Goal: Task Accomplishment & Management: Use online tool/utility

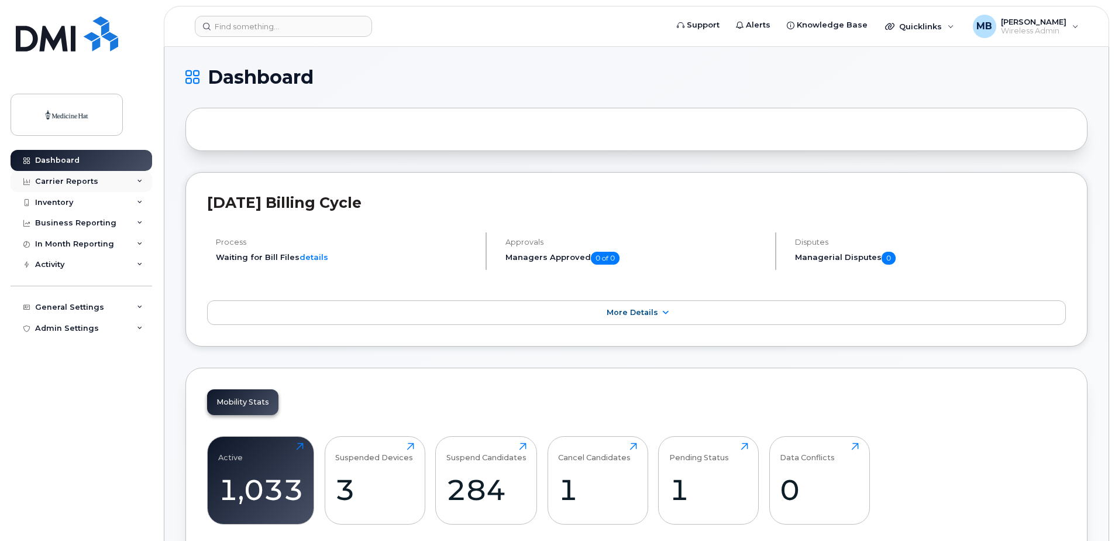
click at [119, 181] on div "Carrier Reports" at bounding box center [82, 181] width 142 height 21
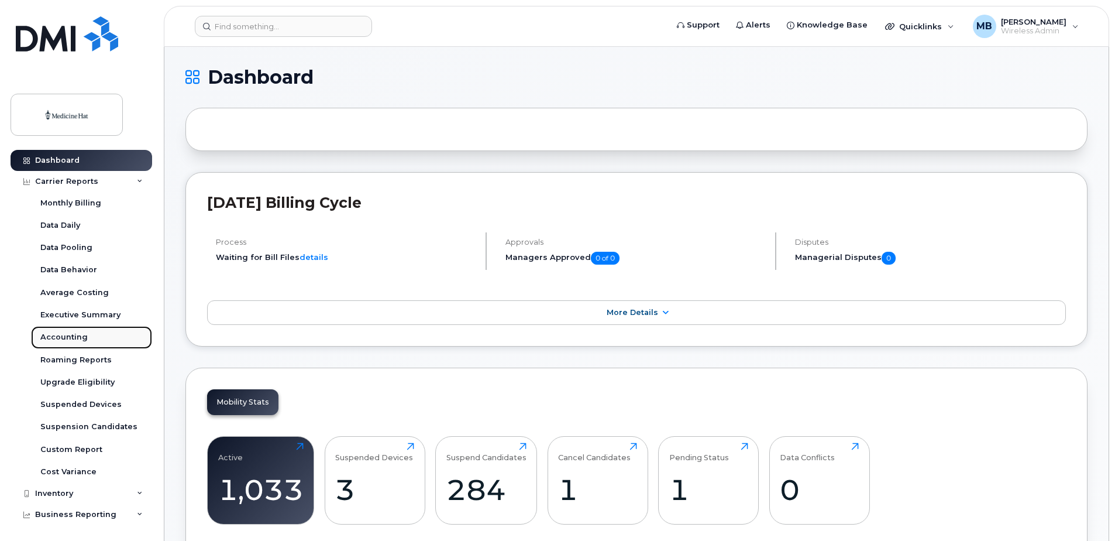
click at [87, 341] on link "Accounting" at bounding box center [91, 337] width 121 height 22
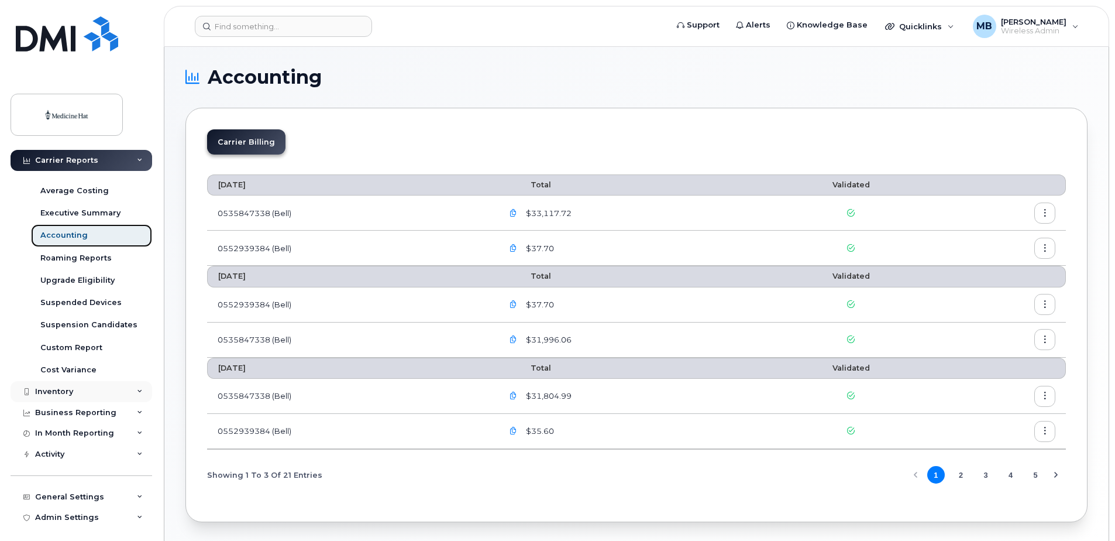
scroll to position [106, 0]
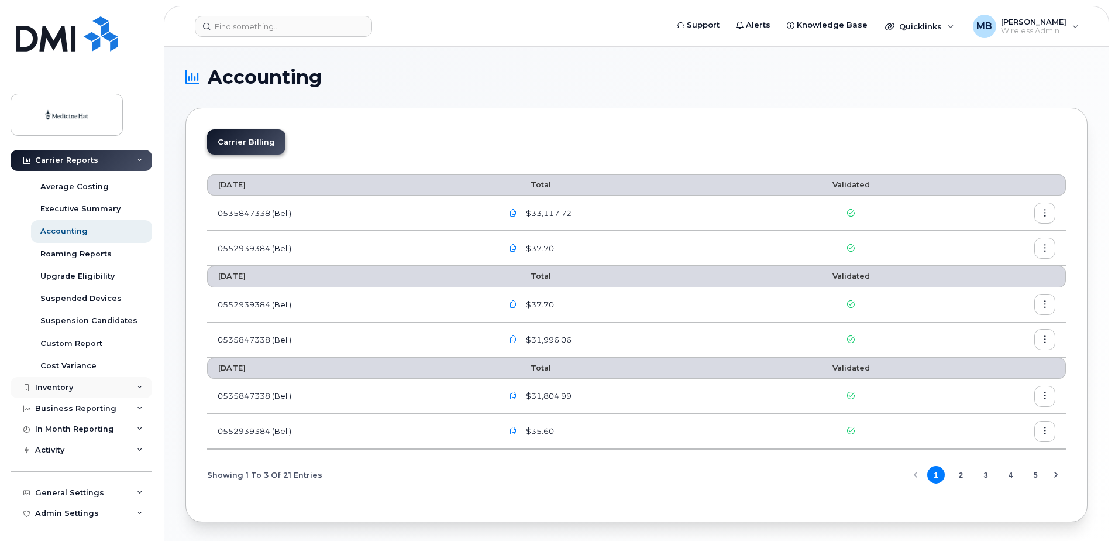
click at [137, 385] on icon at bounding box center [140, 387] width 6 height 6
click at [83, 499] on div "Asset Management" at bounding box center [80, 498] width 80 height 11
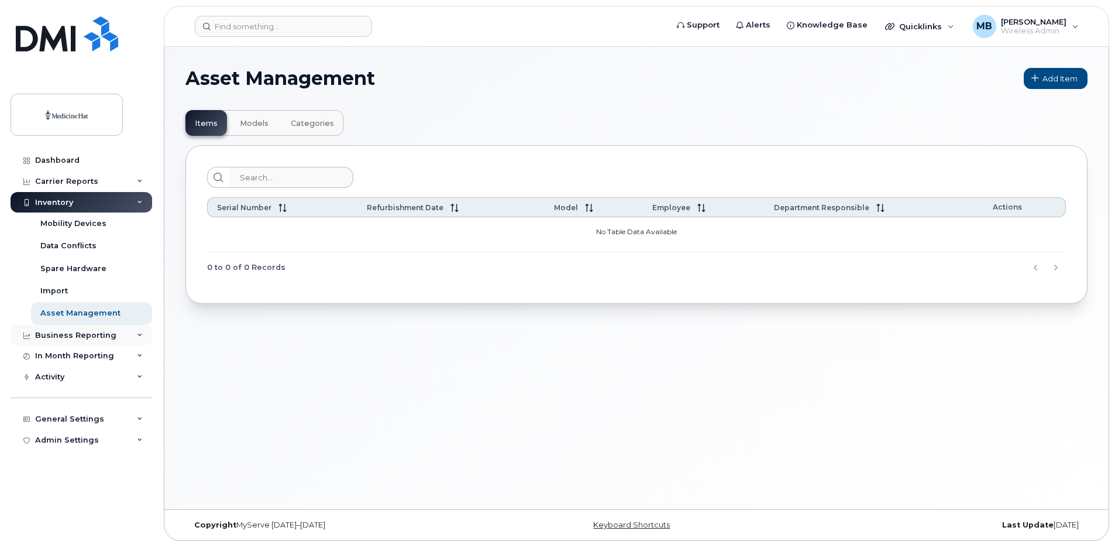
click at [89, 337] on div "Business Reporting" at bounding box center [75, 335] width 81 height 9
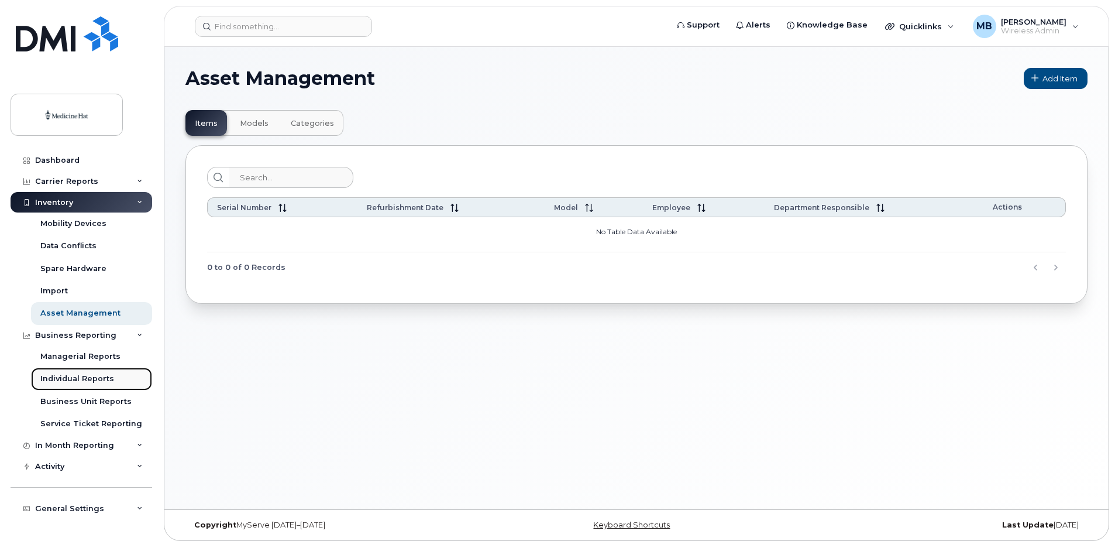
click at [91, 376] on div "Individual Reports" at bounding box center [77, 378] width 74 height 11
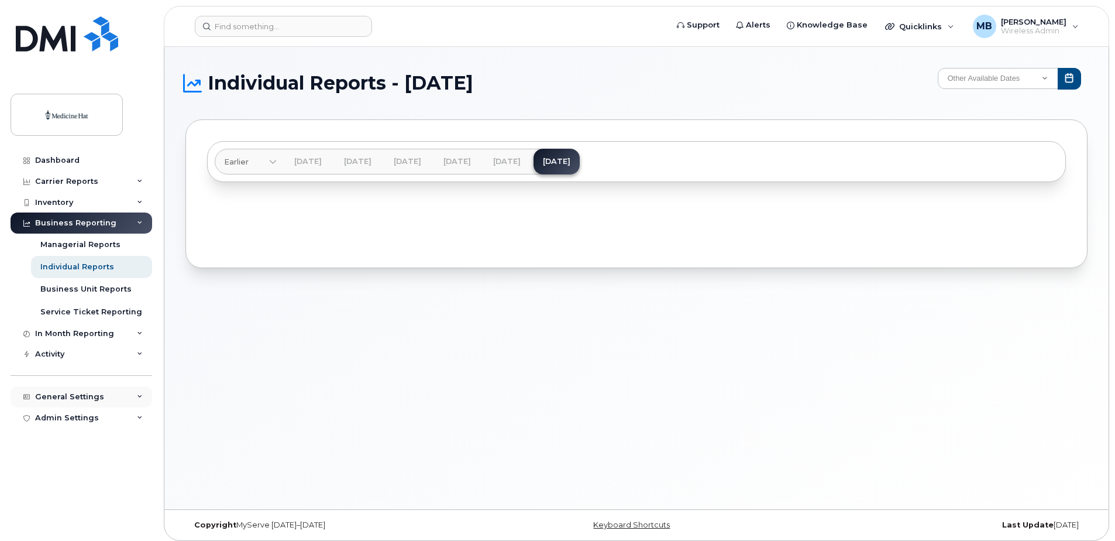
click at [63, 396] on div "General Settings" at bounding box center [69, 396] width 69 height 9
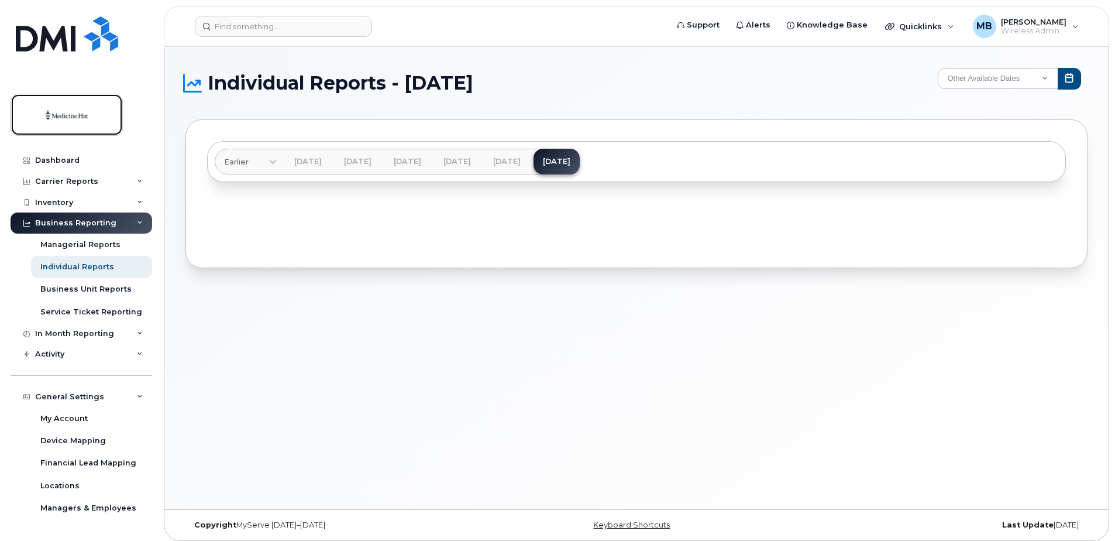
click at [53, 117] on img at bounding box center [67, 115] width 90 height 34
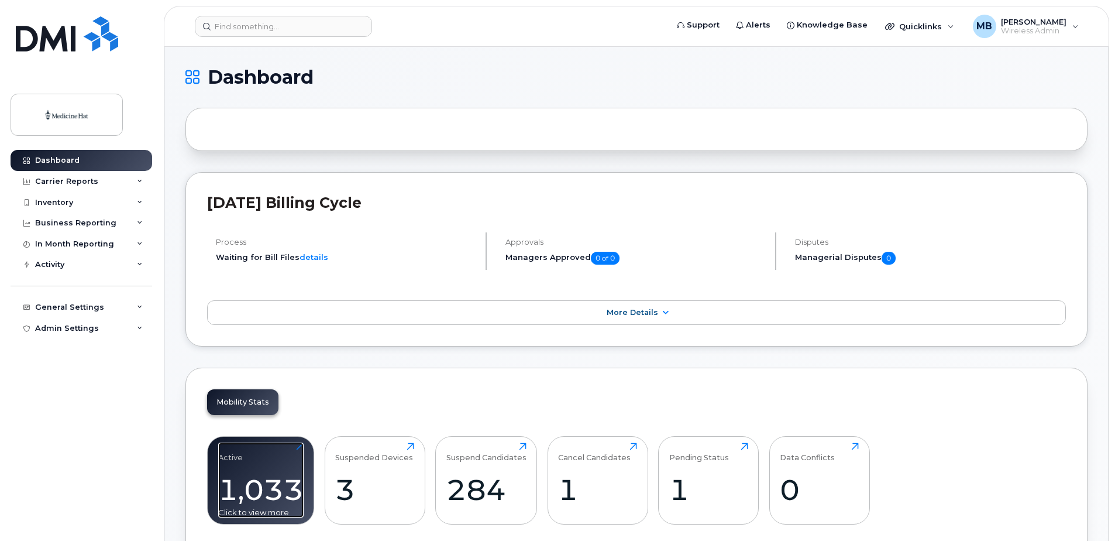
click at [245, 459] on div "Active 1,033 Click to view more" at bounding box center [260, 479] width 85 height 75
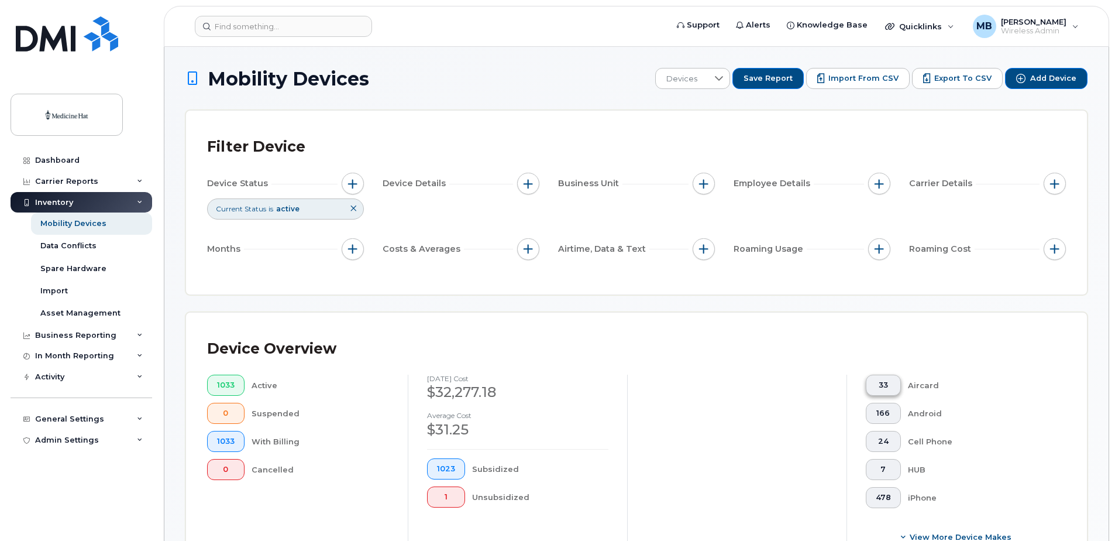
click at [887, 383] on span "33" at bounding box center [883, 384] width 15 height 9
click at [880, 384] on span "33" at bounding box center [880, 384] width 9 height 9
click at [529, 210] on icon at bounding box center [529, 208] width 7 height 7
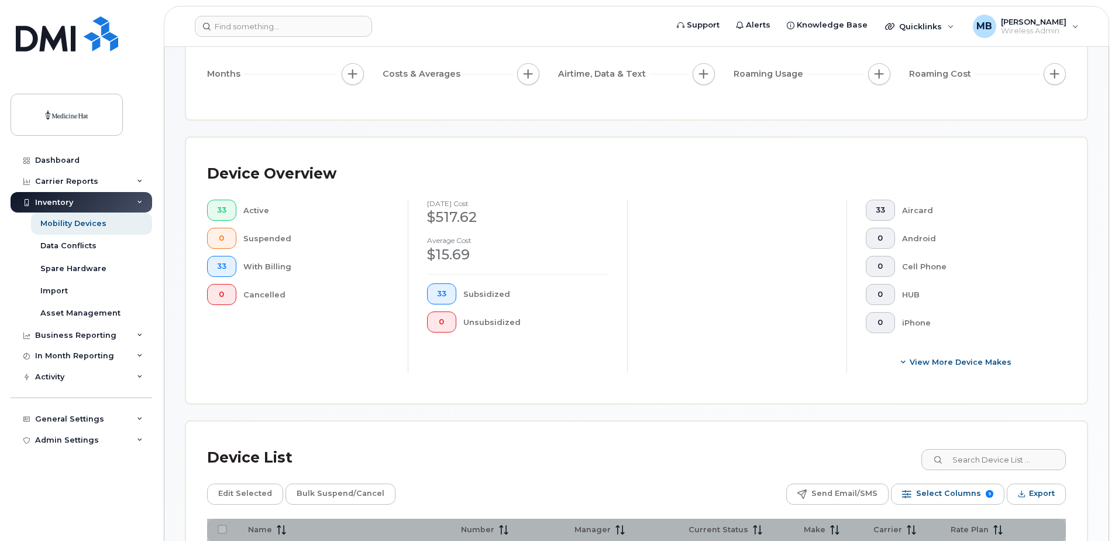
scroll to position [176, 0]
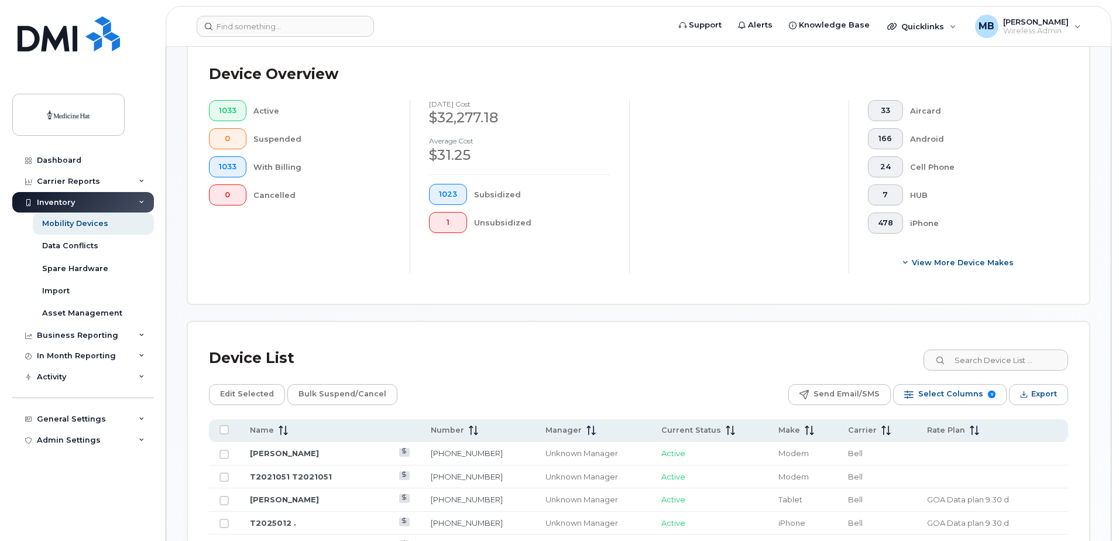
scroll to position [351, 0]
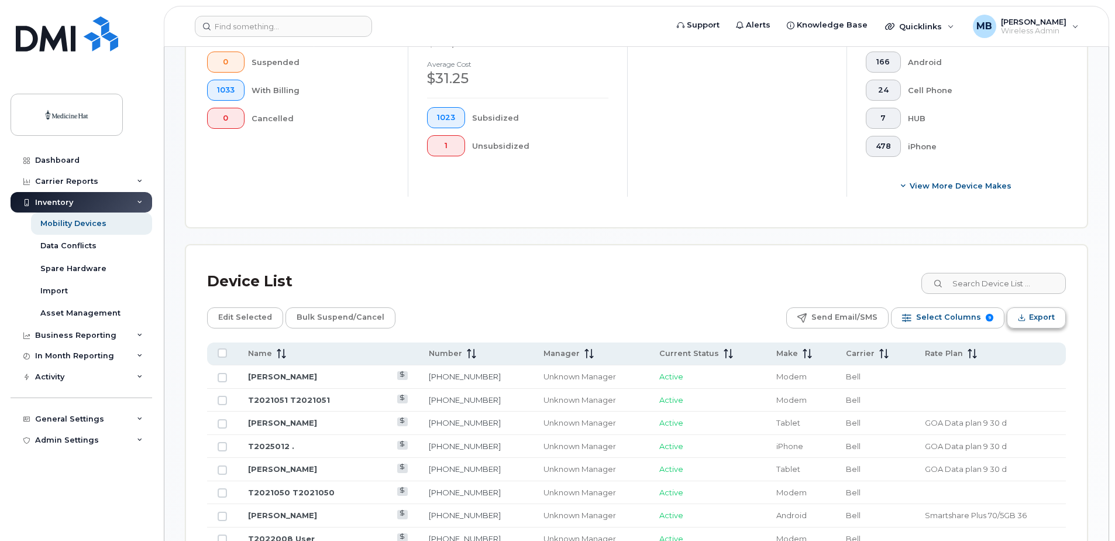
click at [1043, 315] on span "Export" at bounding box center [1042, 317] width 26 height 18
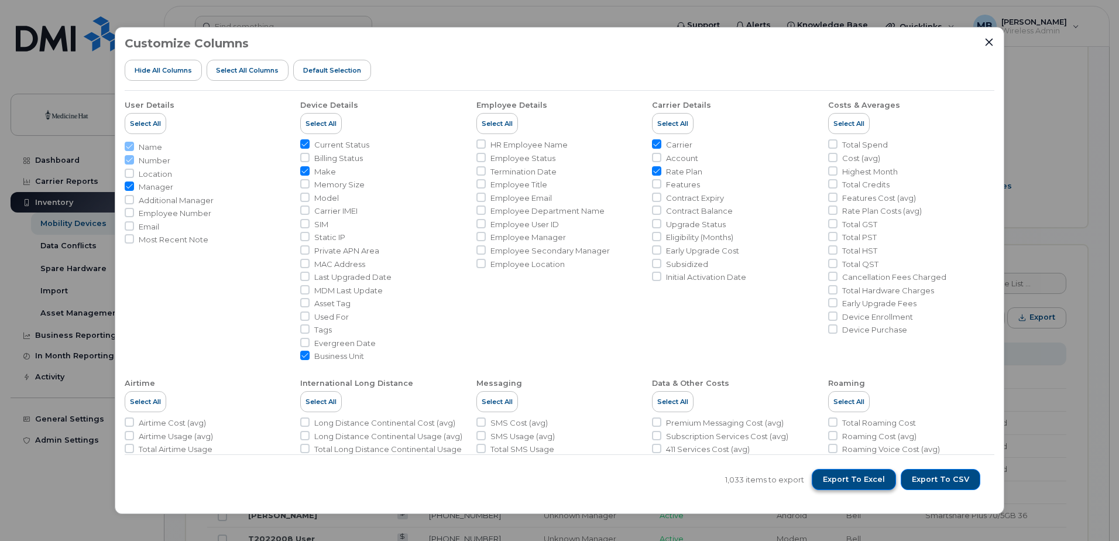
click at [859, 475] on span "Export to Excel" at bounding box center [854, 479] width 62 height 11
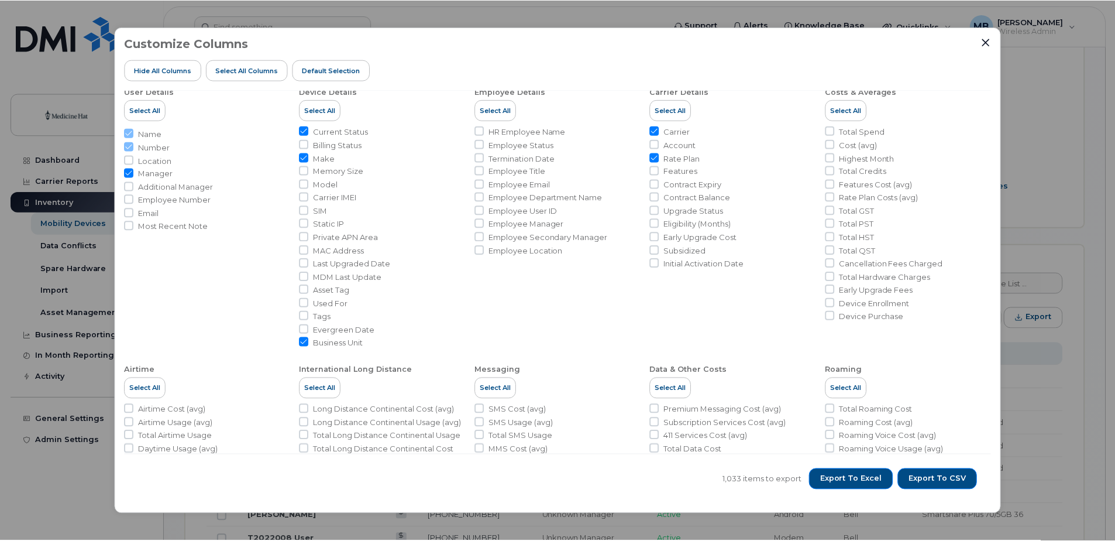
scroll to position [0, 0]
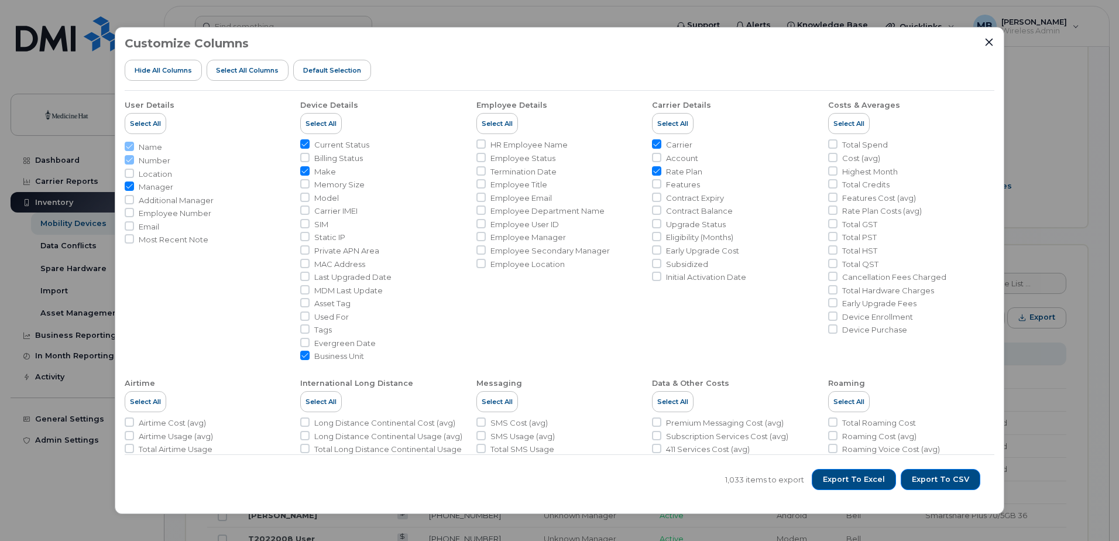
drag, startPoint x: 483, startPoint y: 262, endPoint x: 533, endPoint y: 255, distance: 50.8
click at [482, 262] on input "Employee Location" at bounding box center [480, 263] width 9 height 9
checkbox input "true"
click at [479, 158] on input "Employee Status" at bounding box center [480, 157] width 9 height 9
checkbox input "true"
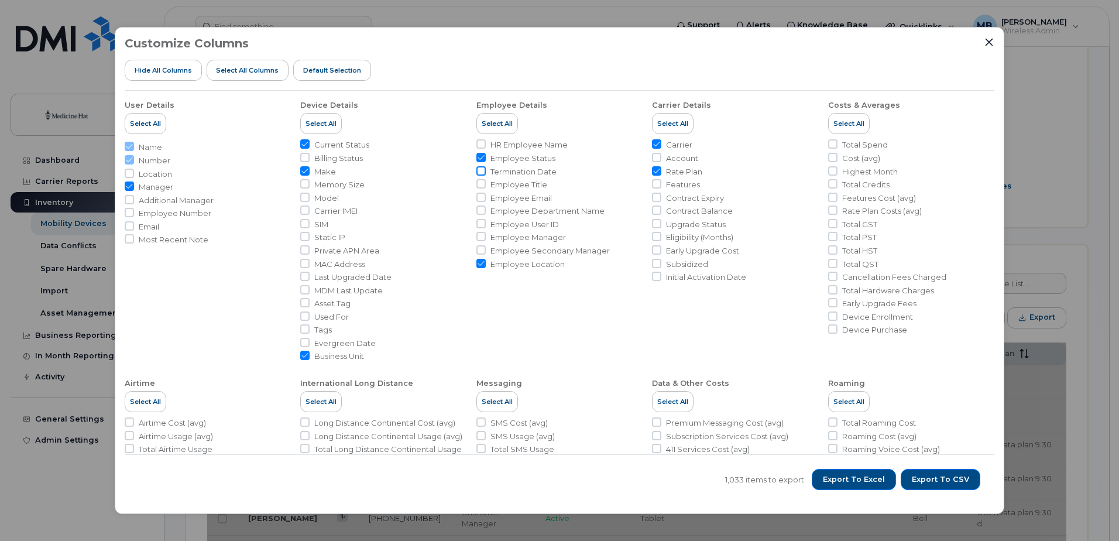
click at [480, 172] on input "Termination Date" at bounding box center [480, 170] width 9 height 9
checkbox input "true"
click at [871, 481] on span "Export to Excel" at bounding box center [854, 479] width 62 height 11
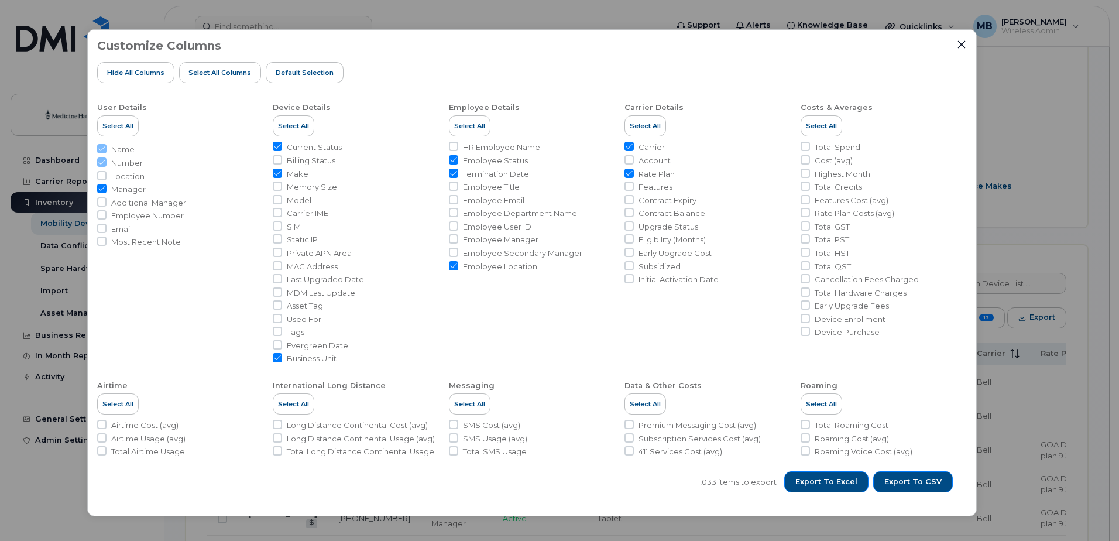
drag, startPoint x: 622, startPoint y: 47, endPoint x: 507, endPoint y: 77, distance: 118.4
click at [507, 77] on div "Customize Columns Hide All Columns Select all Columns Default Selection" at bounding box center [532, 66] width 870 height 54
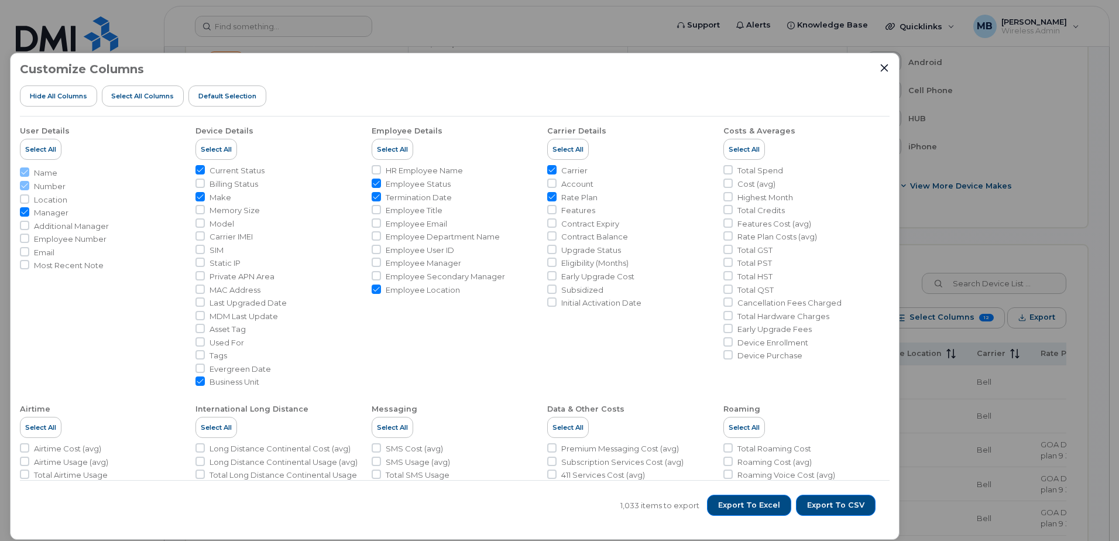
click at [896, 66] on div "Customize Columns Hide All Columns Select all Columns Default Selection User De…" at bounding box center [455, 296] width 890 height 487
click at [883, 67] on icon "Close" at bounding box center [884, 67] width 9 height 9
